Goal: Task Accomplishment & Management: Manage account settings

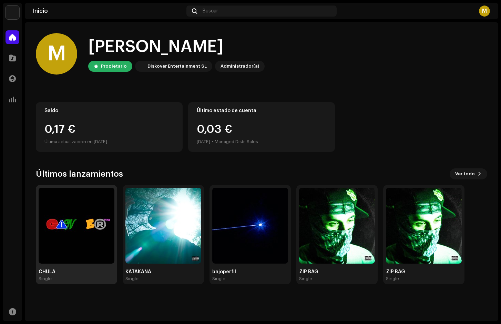
click at [110, 281] on div "Single" at bounding box center [77, 279] width 76 height 6
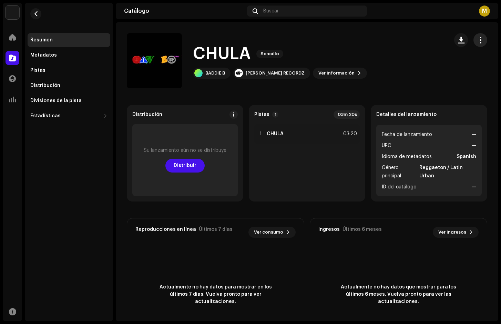
click at [480, 39] on button "button" at bounding box center [481, 40] width 14 height 14
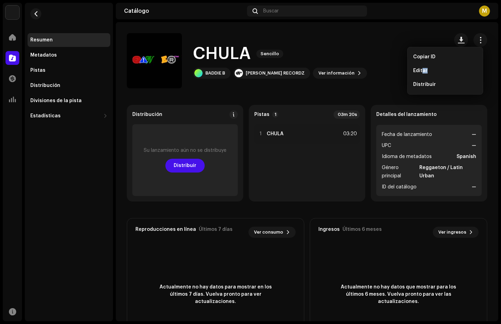
drag, startPoint x: 423, startPoint y: 73, endPoint x: 429, endPoint y: 70, distance: 6.5
click at [429, 70] on div "Editar" at bounding box center [445, 71] width 64 height 6
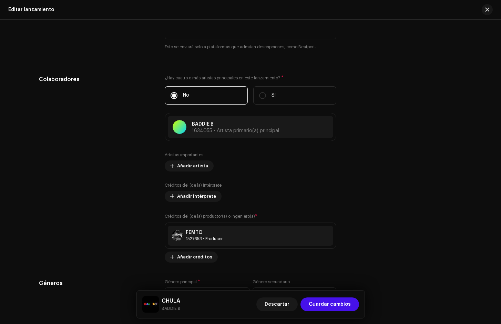
scroll to position [920, 0]
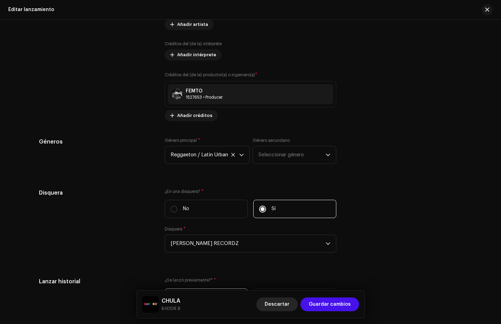
click at [290, 303] on span "Descartar" at bounding box center [277, 304] width 25 height 14
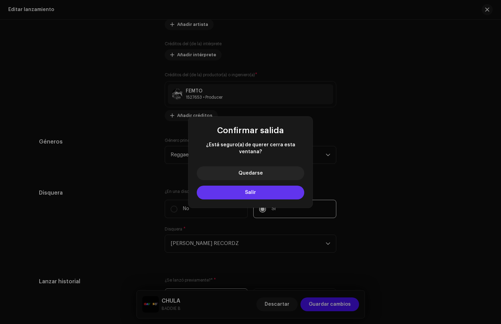
click at [254, 190] on span "Salir" at bounding box center [250, 192] width 11 height 5
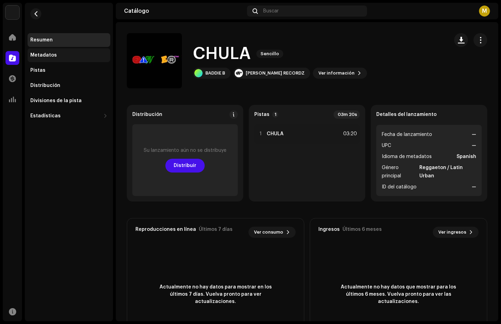
click at [58, 60] on div "Metadatos" at bounding box center [69, 55] width 83 height 14
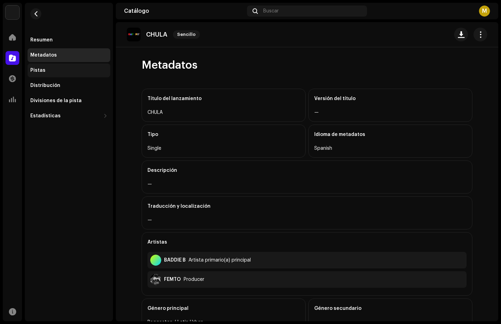
click at [63, 66] on div "Pistas" at bounding box center [69, 70] width 83 height 14
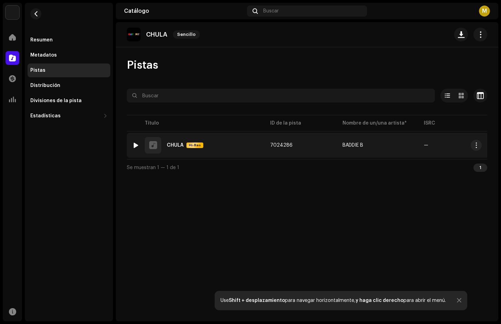
click at [465, 147] on div "—" at bounding box center [454, 145] width 61 height 10
